Goal: Navigation & Orientation: Find specific page/section

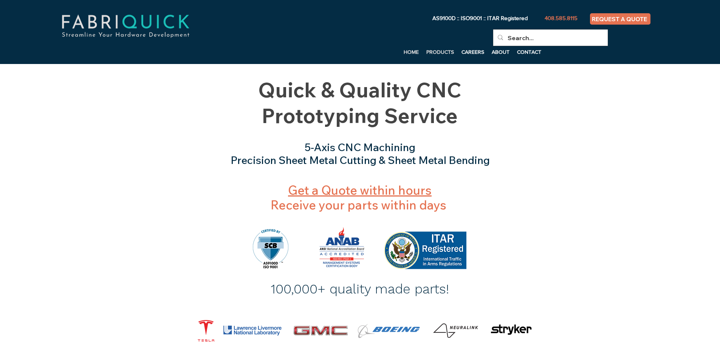
click at [434, 51] on p "PRODUCTS" at bounding box center [440, 51] width 35 height 11
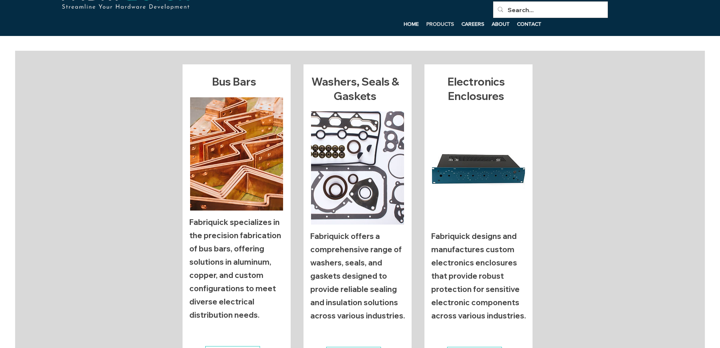
scroll to position [76, 0]
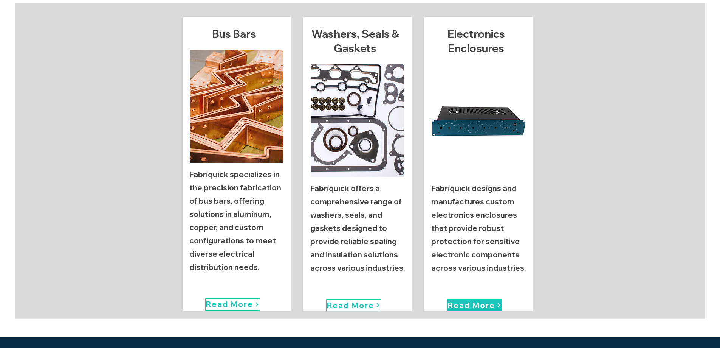
click at [467, 307] on span "Read More" at bounding box center [471, 304] width 47 height 9
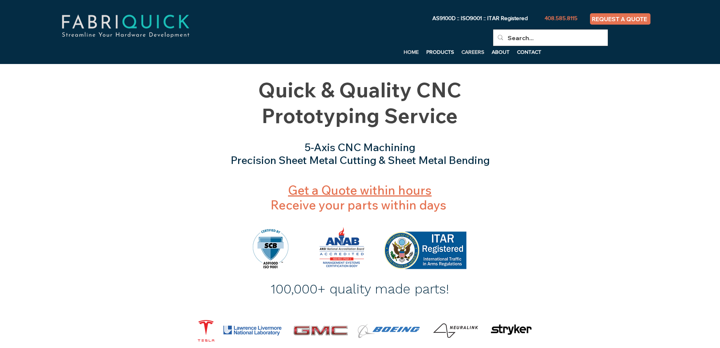
click at [474, 50] on p "CAREERS" at bounding box center [473, 51] width 30 height 11
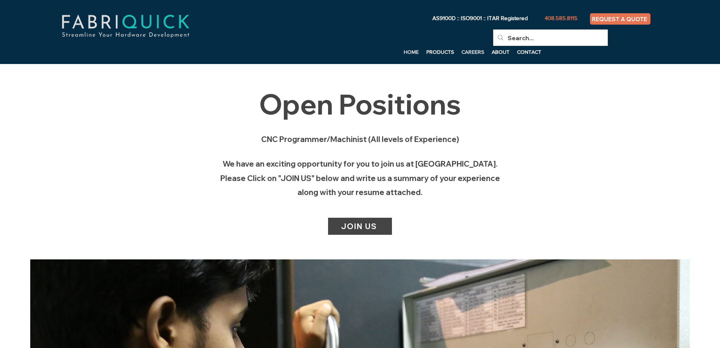
click at [413, 51] on p "HOME" at bounding box center [411, 51] width 23 height 11
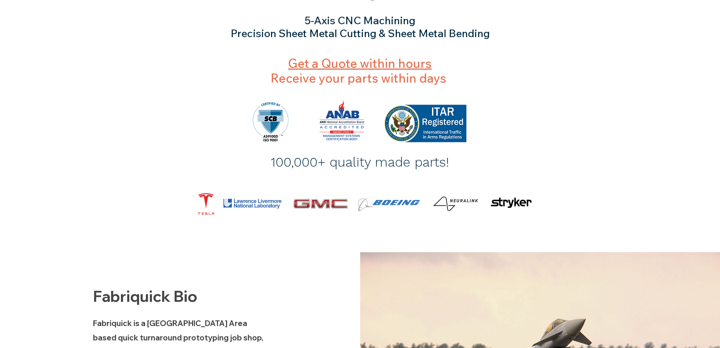
scroll to position [59, 0]
